Goal: Task Accomplishment & Management: Manage account settings

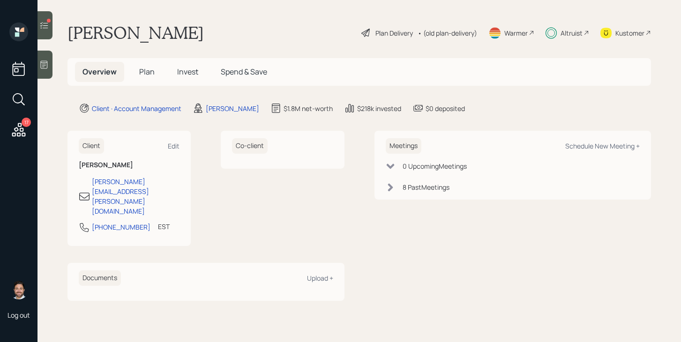
click at [149, 70] on span "Plan" at bounding box center [146, 72] width 15 height 10
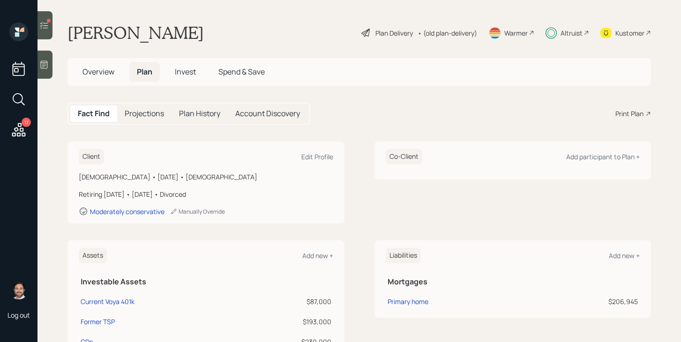
click at [186, 72] on span "Invest" at bounding box center [185, 72] width 21 height 10
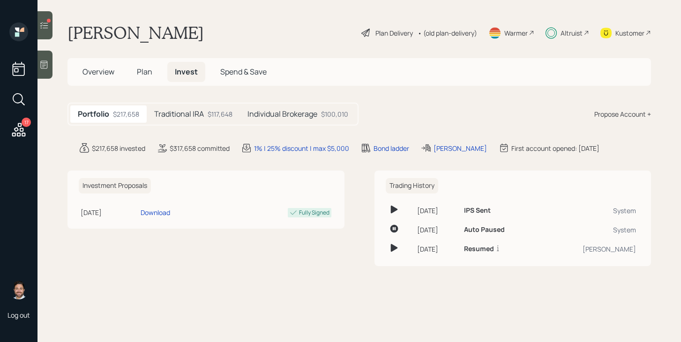
click at [52, 30] on div at bounding box center [44, 25] width 15 height 28
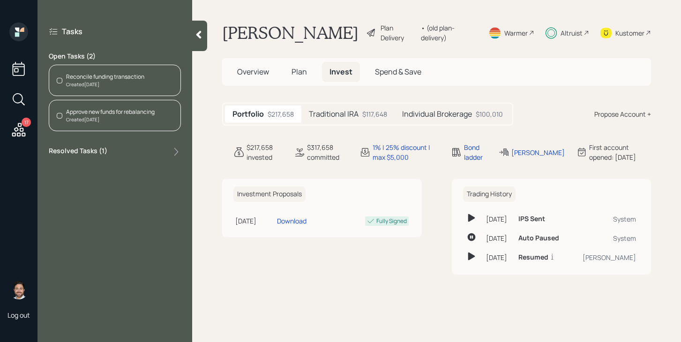
click at [121, 85] on div "Created [DATE]" at bounding box center [105, 84] width 78 height 7
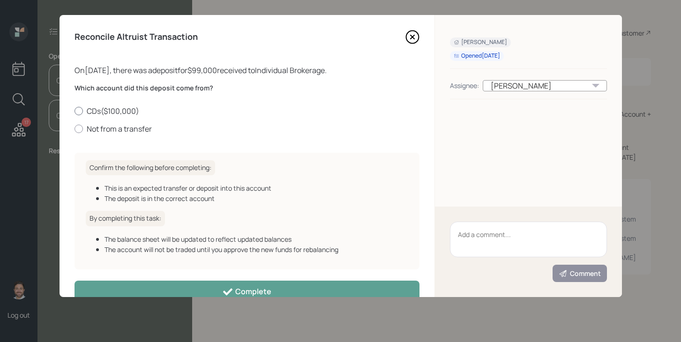
click at [97, 113] on label "CDs ( $100,000 )" at bounding box center [246, 111] width 345 height 10
click at [74, 111] on input "CDs ( $100,000 )" at bounding box center [74, 111] width 0 height 0
radio input "true"
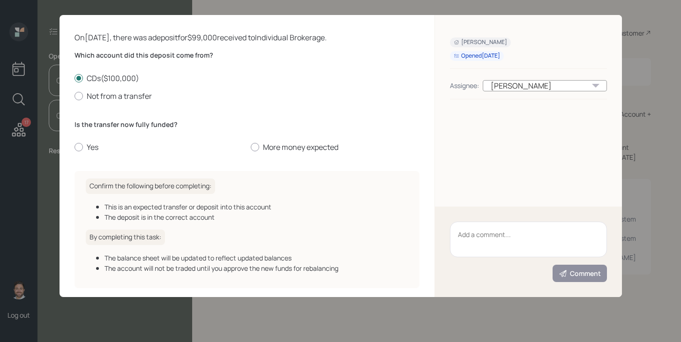
scroll to position [33, 0]
click at [93, 149] on label "Yes" at bounding box center [158, 146] width 169 height 10
click at [74, 147] on input "Yes" at bounding box center [74, 147] width 0 height 0
radio input "true"
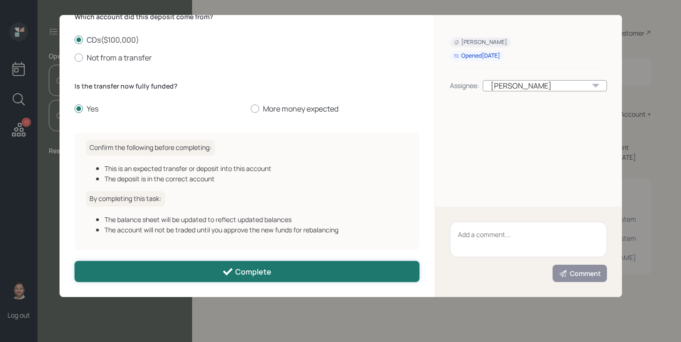
click at [186, 267] on button "Complete" at bounding box center [246, 271] width 345 height 21
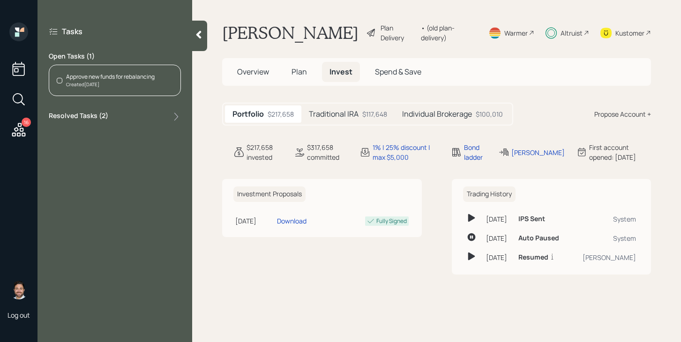
click at [137, 82] on div "Created [DATE]" at bounding box center [110, 84] width 89 height 7
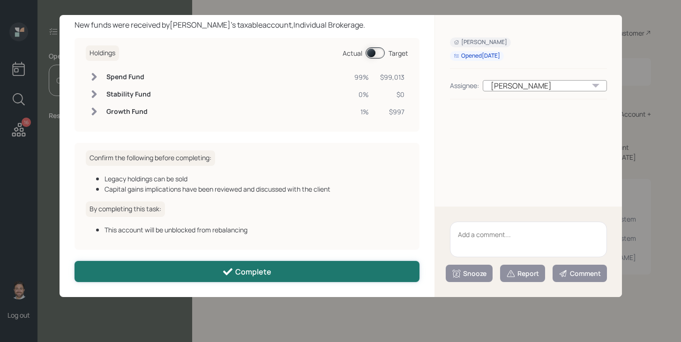
click at [193, 281] on button "Complete" at bounding box center [246, 271] width 345 height 21
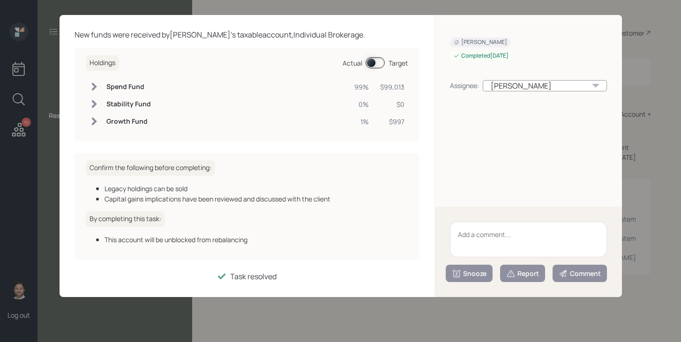
scroll to position [35, 0]
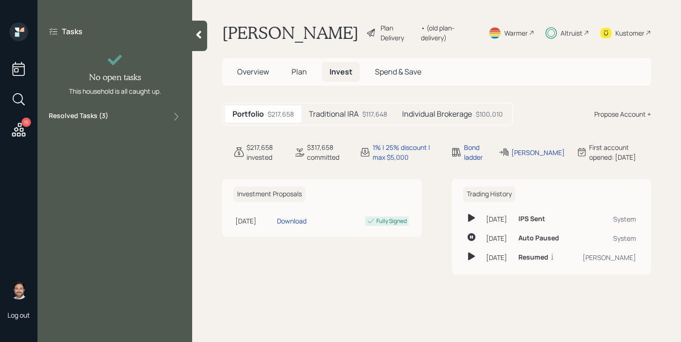
click at [22, 129] on icon at bounding box center [18, 129] width 17 height 17
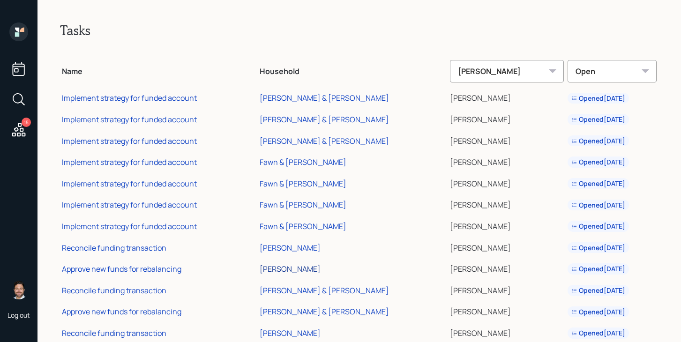
click at [300, 270] on div "[PERSON_NAME]" at bounding box center [290, 269] width 61 height 10
